Goal: Check status: Check status

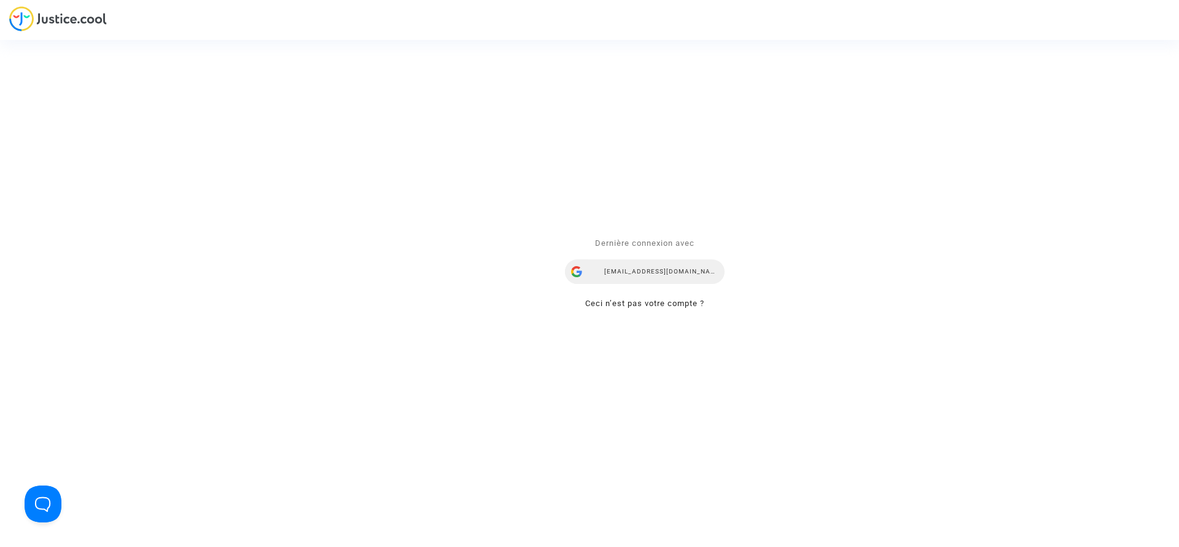
click at [628, 275] on div "airlines@refundmyticket.net" at bounding box center [645, 272] width 160 height 25
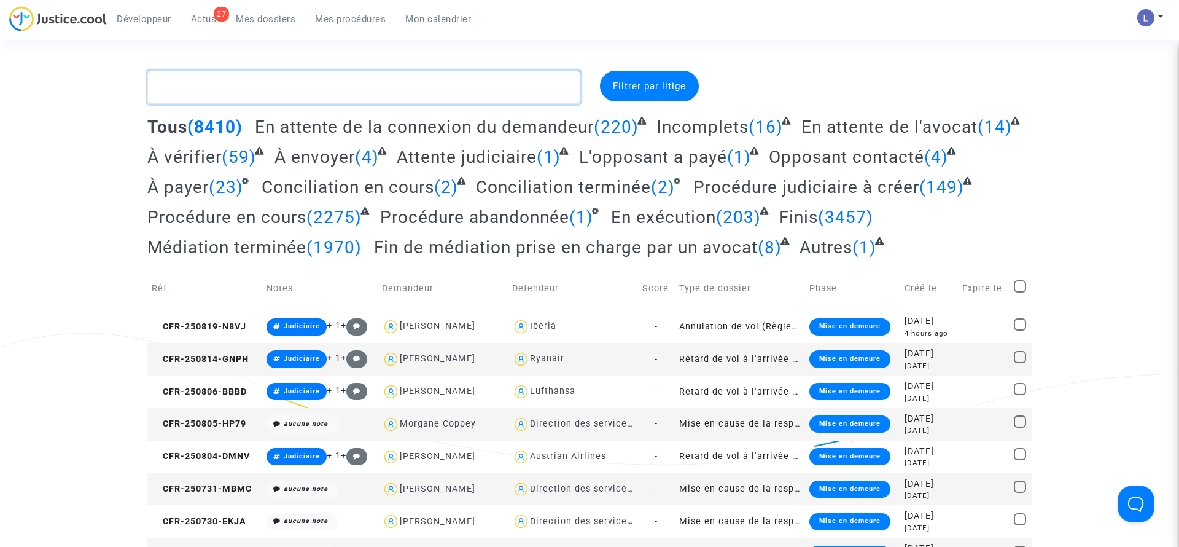
click at [255, 85] on textarea at bounding box center [363, 87] width 433 height 33
paste textarea "CFR-241213-THWT"
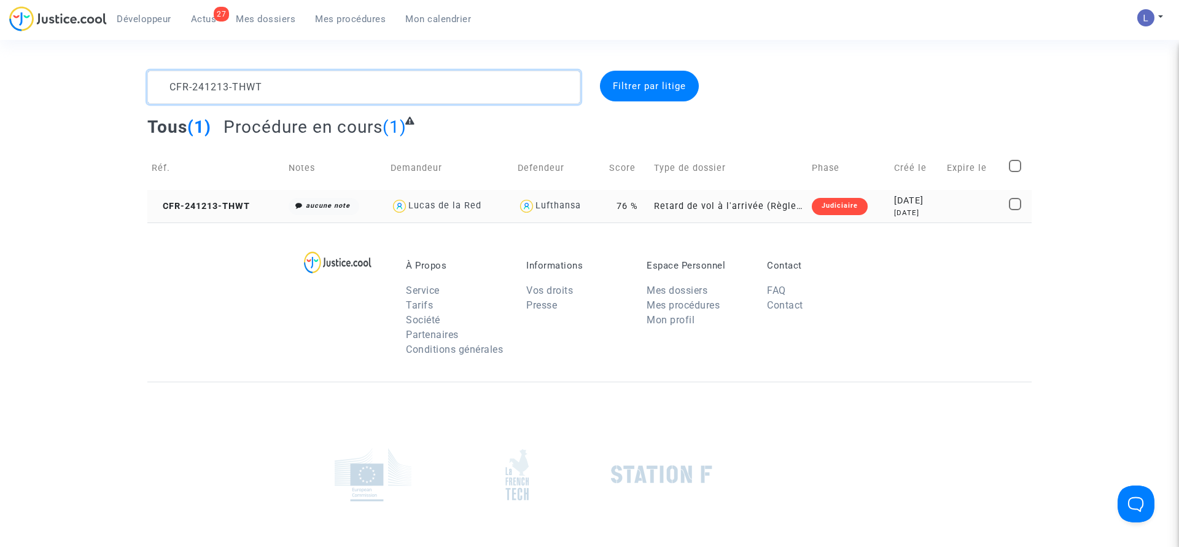
type textarea "CFR-241213-THWT"
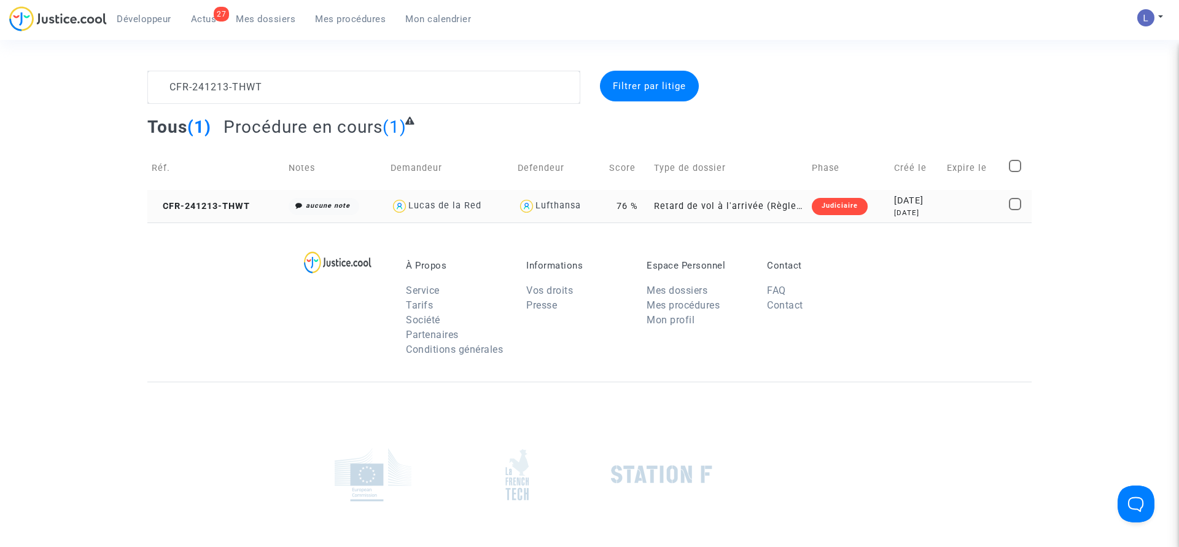
click at [226, 217] on td "CFR-241213-THWT" at bounding box center [215, 206] width 137 height 33
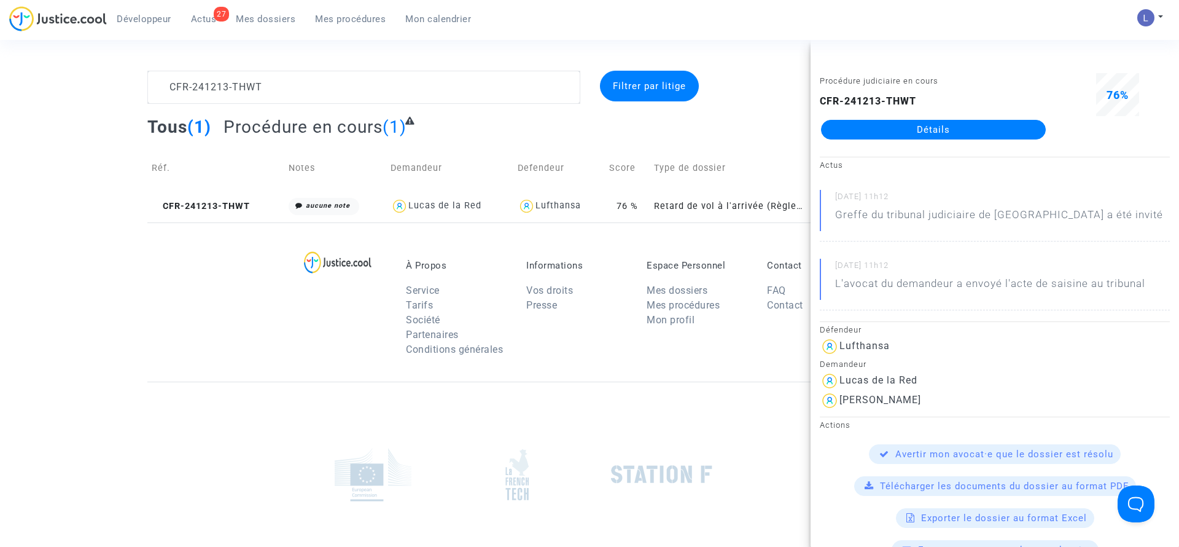
click at [967, 131] on link "Détails" at bounding box center [933, 130] width 225 height 20
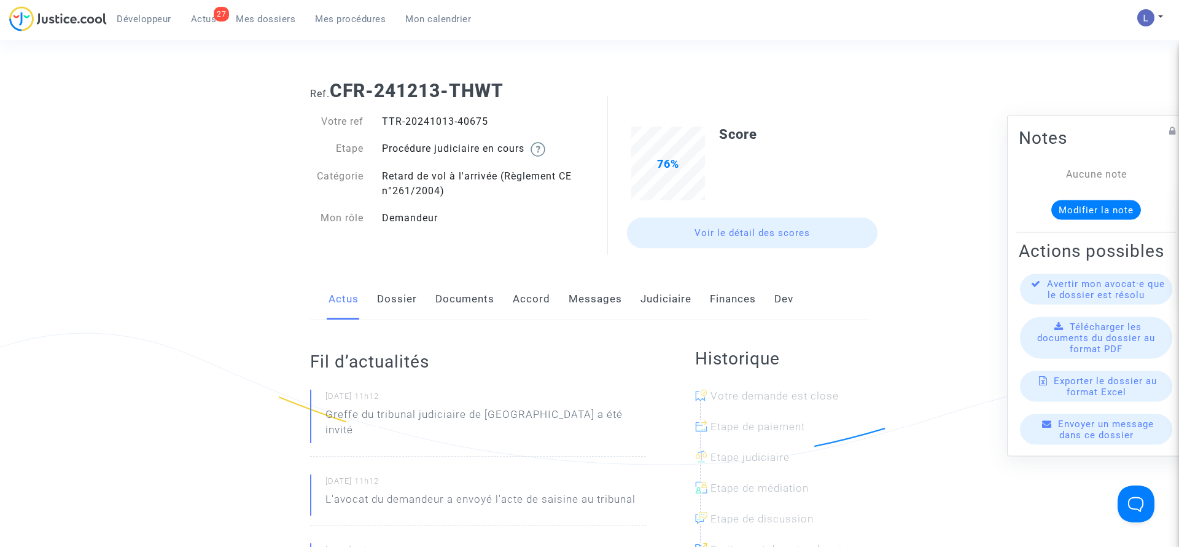
click at [658, 305] on link "Judiciaire" at bounding box center [665, 299] width 51 height 41
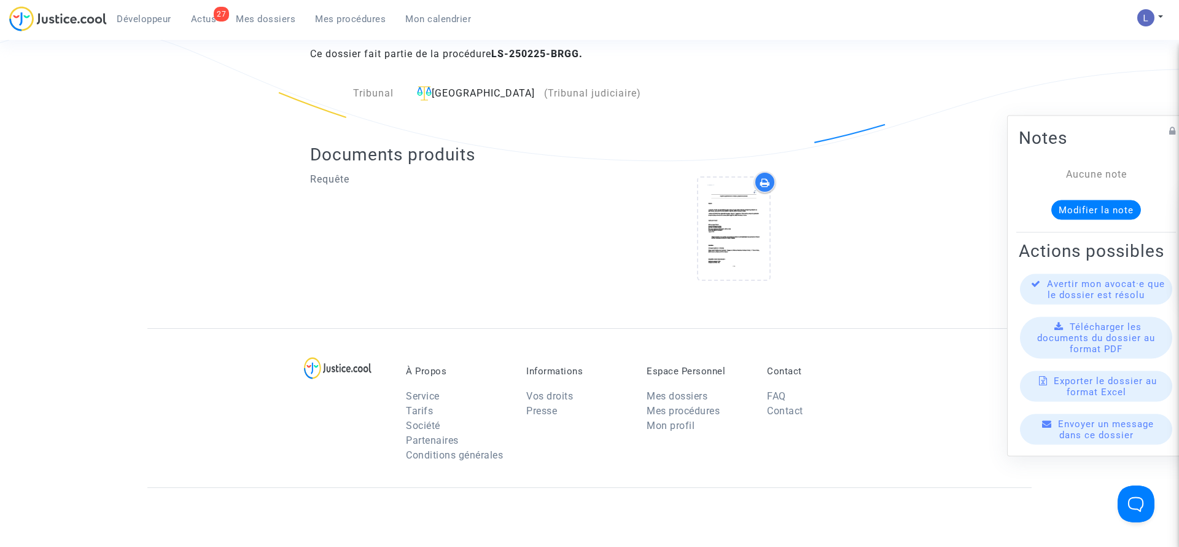
scroll to position [332, 0]
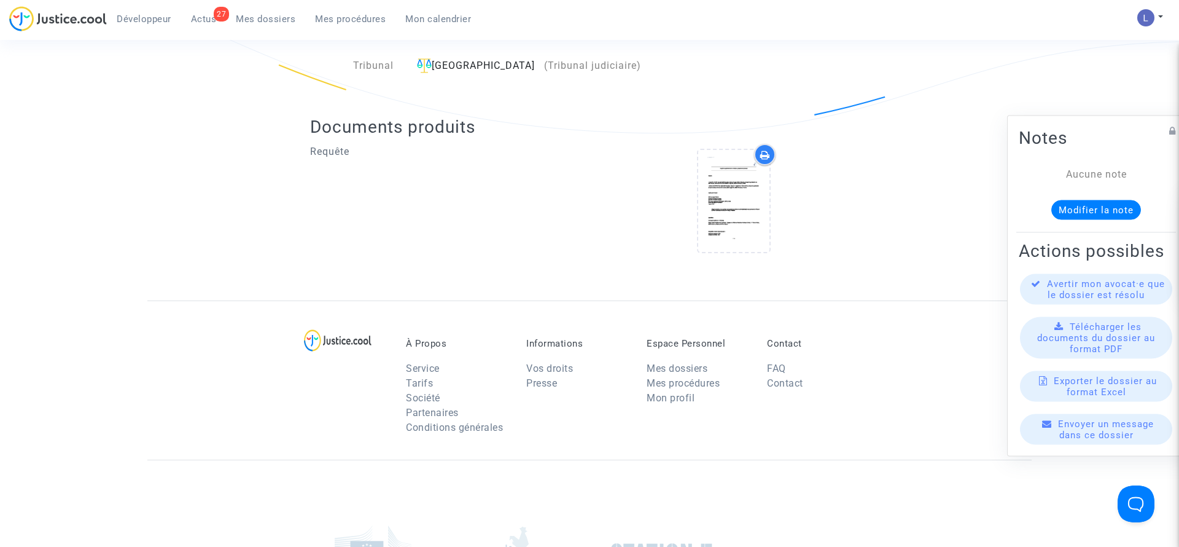
click at [193, 14] on span "Actus" at bounding box center [204, 19] width 26 height 11
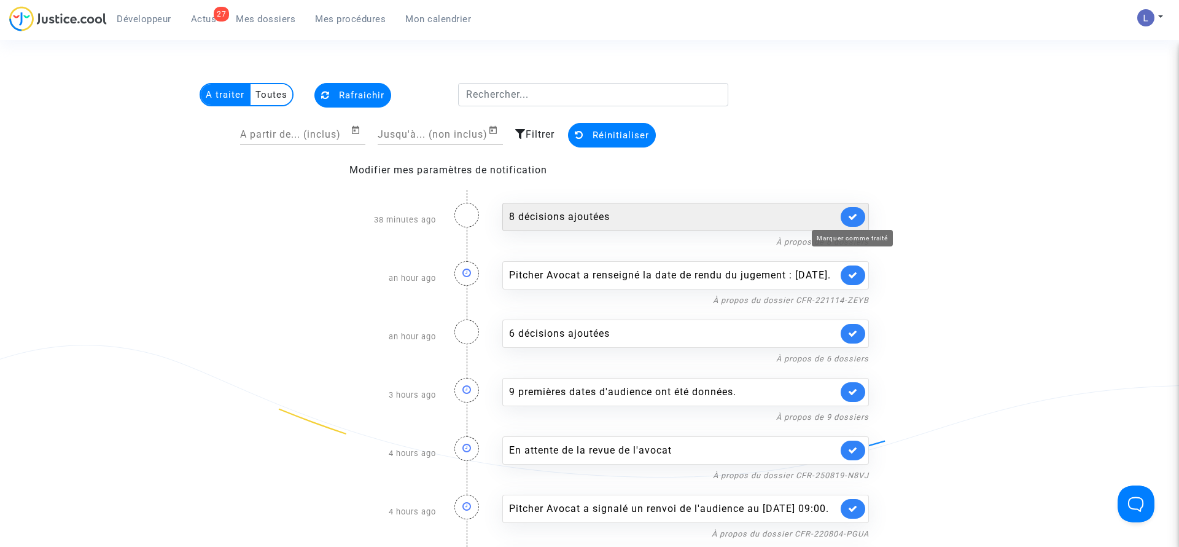
click at [852, 216] on icon at bounding box center [853, 216] width 10 height 9
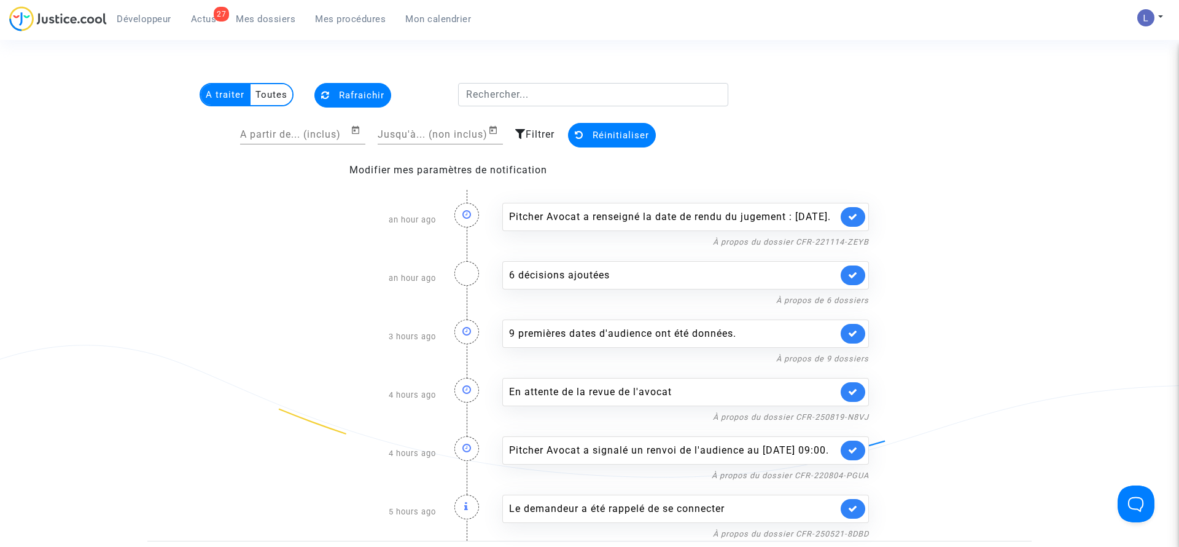
click at [852, 216] on link at bounding box center [853, 217] width 25 height 20
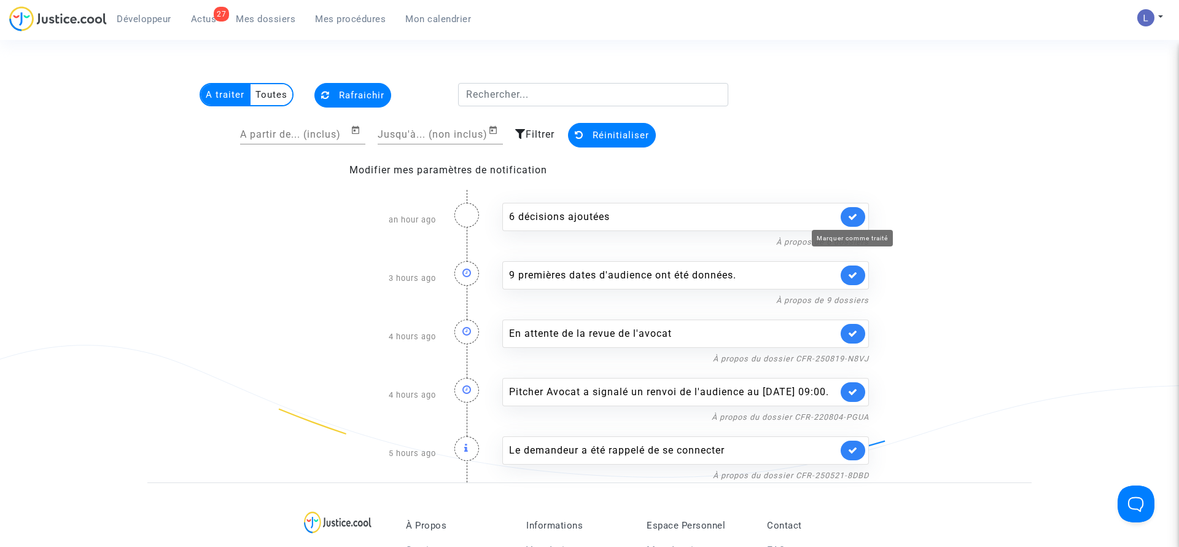
click at [852, 216] on icon at bounding box center [853, 216] width 10 height 9
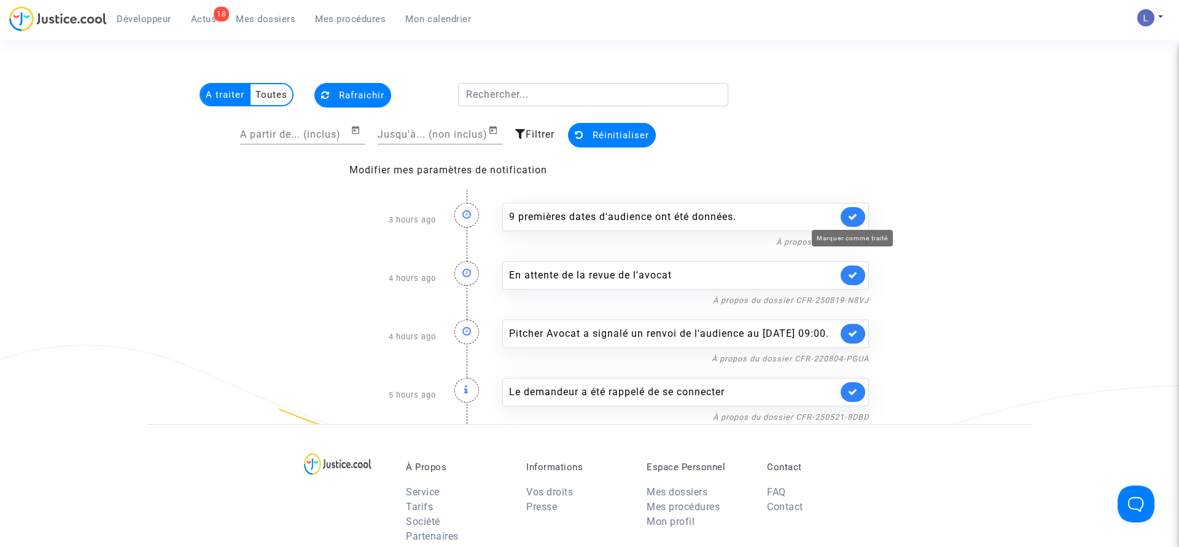
click at [852, 216] on icon at bounding box center [853, 216] width 10 height 9
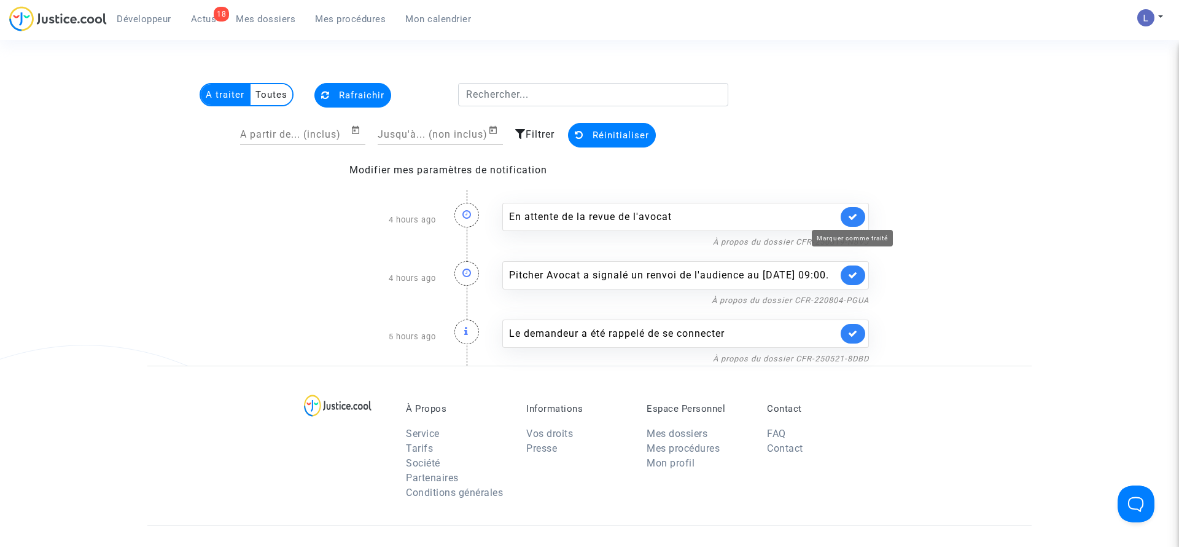
click at [852, 216] on icon at bounding box center [853, 216] width 10 height 9
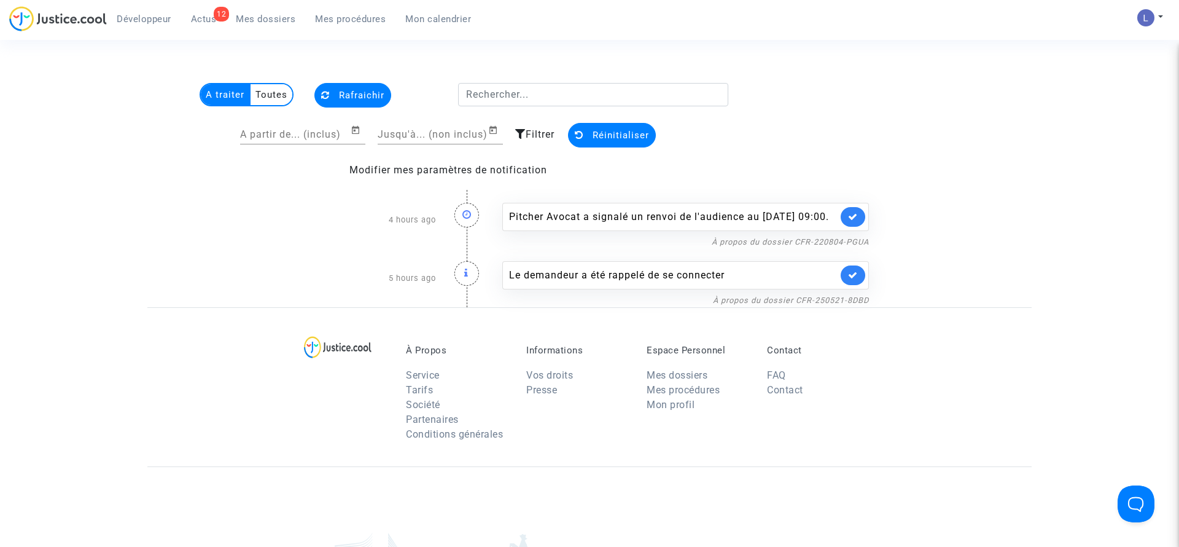
click at [852, 216] on link at bounding box center [853, 217] width 25 height 20
click at [852, 270] on icon at bounding box center [853, 274] width 10 height 9
